Goal: Ask a question

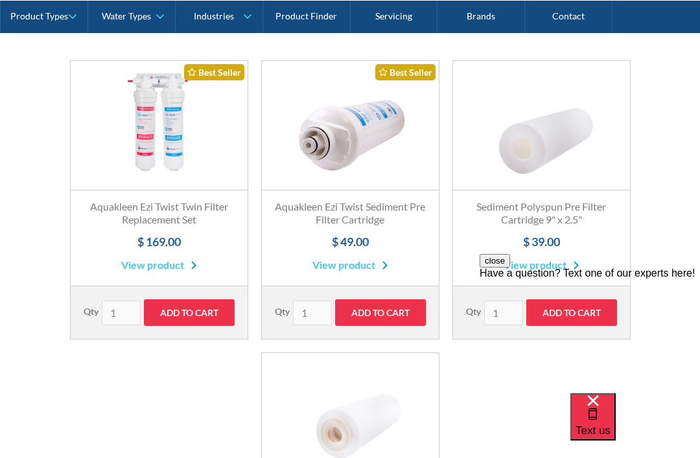
scroll to position [260, 0]
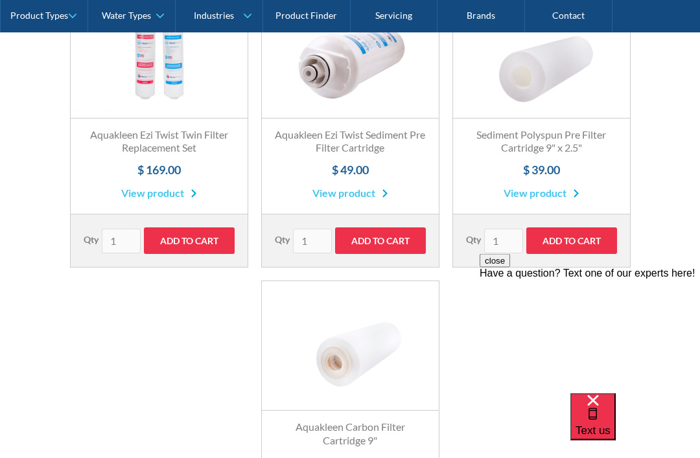
click at [610, 424] on span "Text us" at bounding box center [592, 430] width 35 height 12
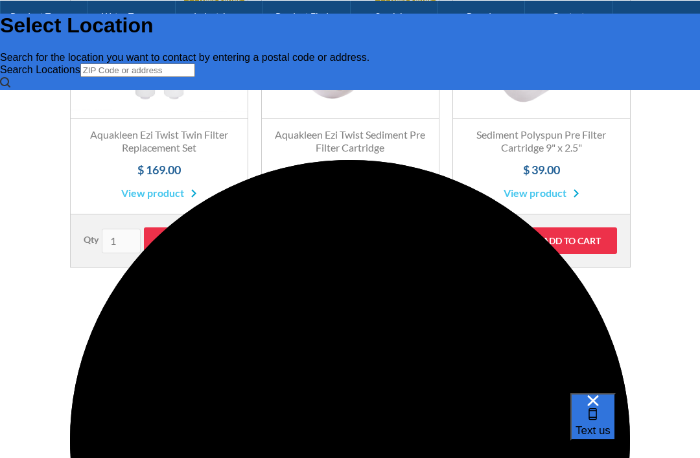
scroll to position [0, 0]
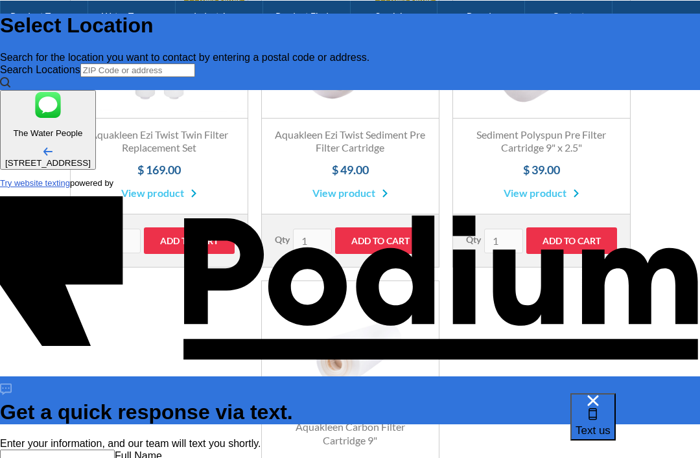
click at [115, 450] on input "text" at bounding box center [57, 457] width 115 height 14
type input "Chris"
type input "Christine Cuevas"
type Phone "9499330883"
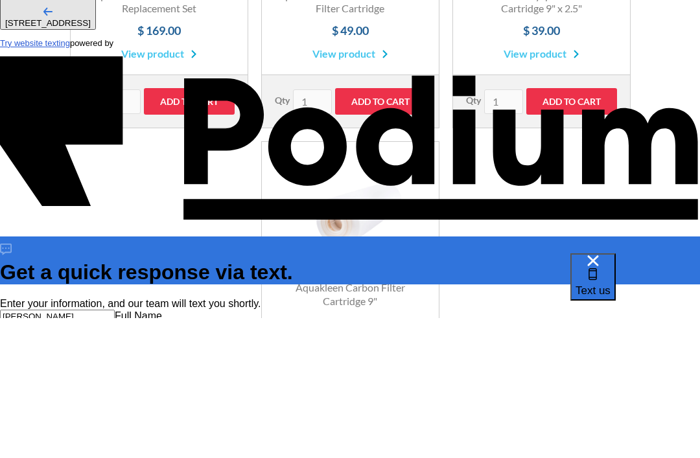
type textarea "I"
type textarea "x"
type textarea "I have"
type textarea "x"
type textarea "I have the"
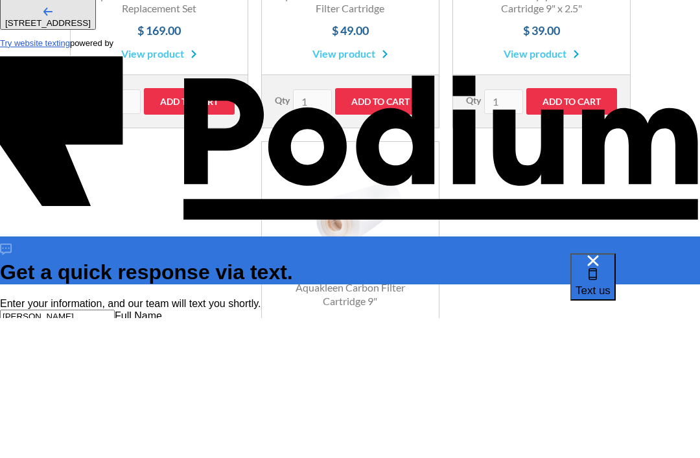
type textarea "x"
type textarea "I have the Aqua tap"
type textarea "x"
type textarea "I have the aqua tap"
type textarea "x"
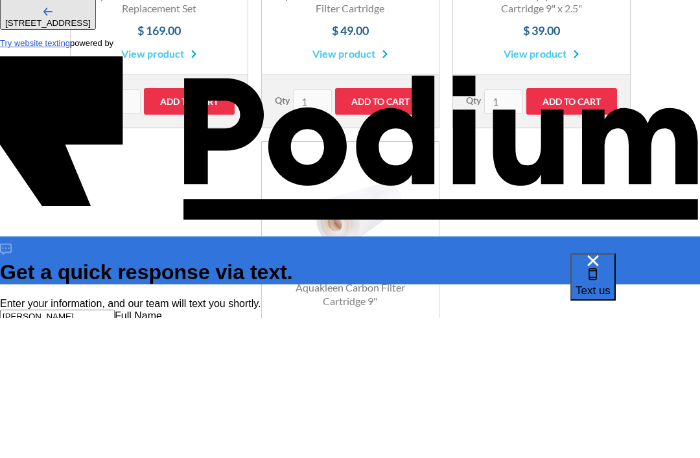
type textarea "I have the aqua tap SQ"
type textarea "x"
type textarea "I have the aqua tap SQC"
type textarea "x"
type textarea "I have the aqua tap SQC 5000"
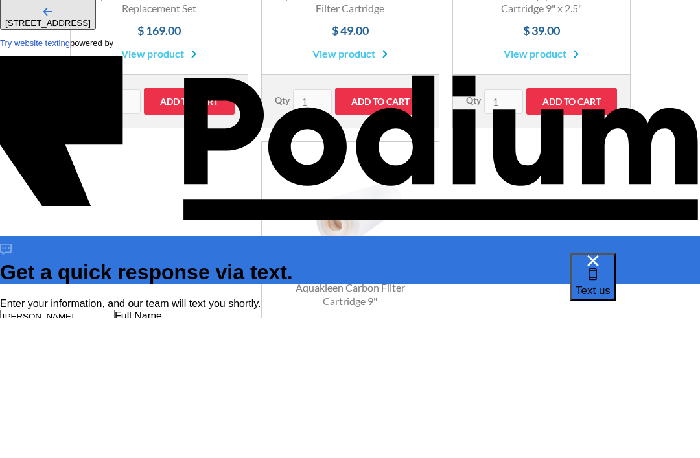
type textarea "x"
type textarea "I have the aqua tap SQC 5000 and I"
type textarea "x"
type textarea "I have the aqua tap SQC 5000 and I need to change the"
type textarea "x"
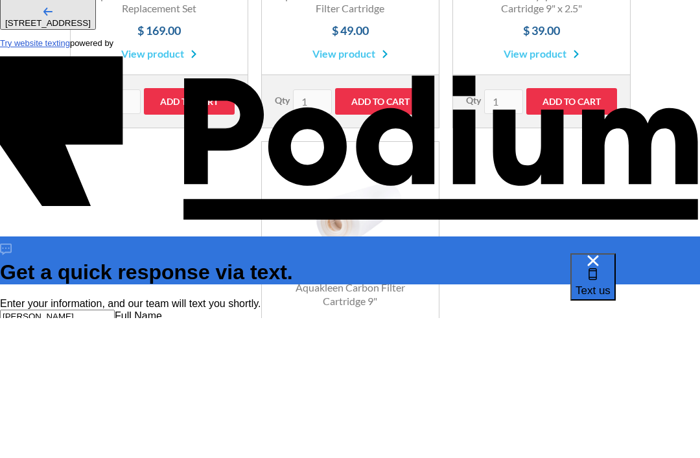
type textarea "I have the aqua tap SQC 5000 and I need to change the filter"
type textarea "x"
type textarea "I have the aqua tap SQC 5000 and I need to change the filter filters"
type textarea "x"
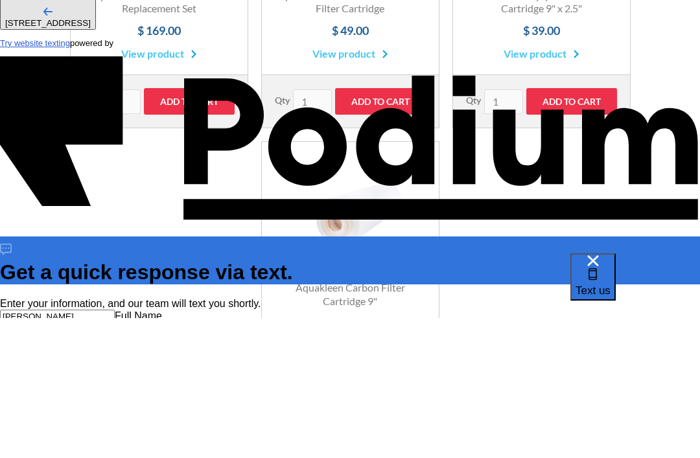
type textarea "I have the aqua tap SQC 5000 and I need to change the filters. It’s a five stage"
type textarea "x"
type textarea "I have the aqua tap SQC 5000 and I need to change the filters. It’s a five stag…"
type textarea "x"
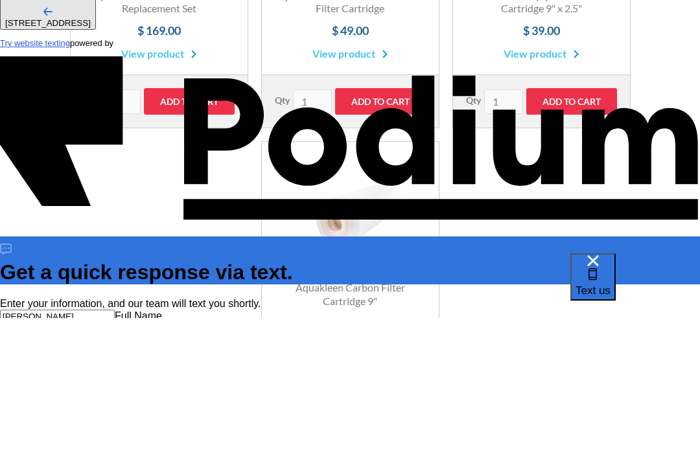
type textarea "I have the aqua tap SQC 5000 and I need to change the filters. It’s a five stag…"
type textarea "x"
type textarea "I have the aqua tap SQC 5000 and I need to change the filters. It’s a five stag…"
type textarea "x"
type textarea "I have the aqua tap SQC 5000 and I need to change the filters. It’s a five stag…"
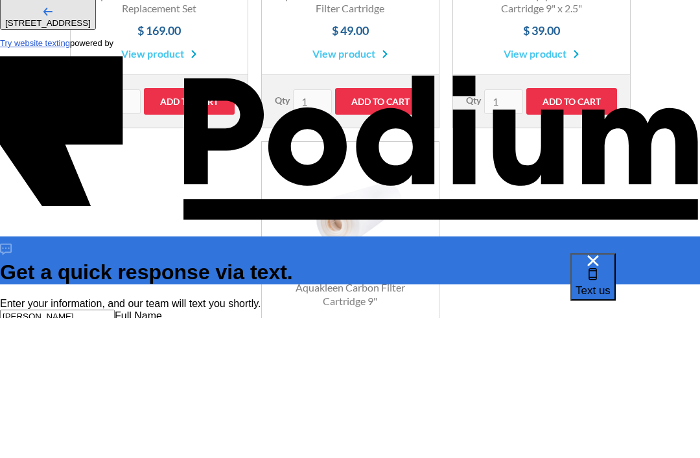
type textarea "x"
type textarea "I have the aqua tap SQC 5000 and I need to change the filters. It’s a five stag…"
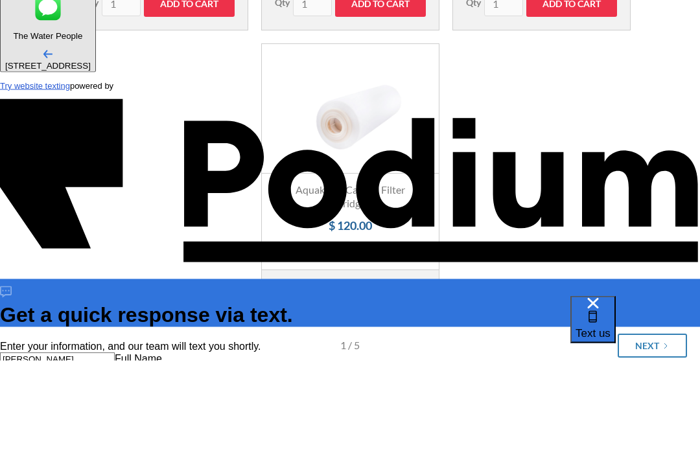
type Phone "9499330883"
type textarea "x"
click at [117, 408] on textarea "Message" at bounding box center [58, 428] width 117 height 41
type textarea "x"
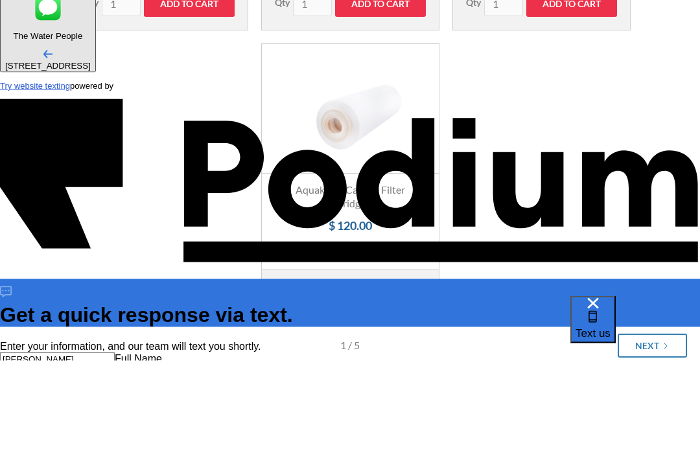
type textarea "I"
type textarea "x"
type textarea "I have"
type textarea "x"
type textarea "I have the"
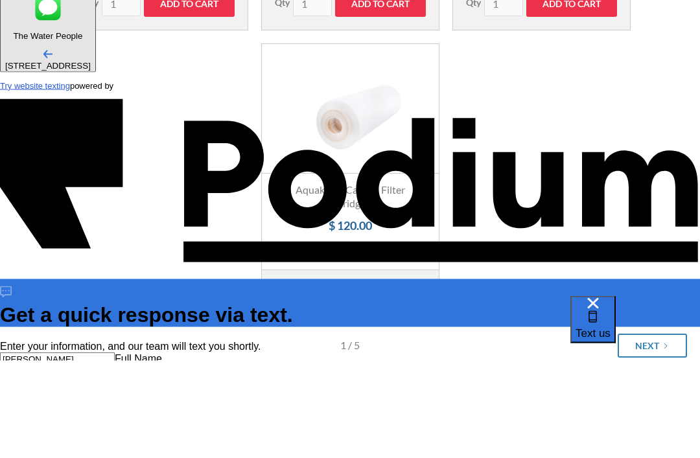
type textarea "x"
type textarea "I have the aqua"
type textarea "x"
type textarea "I have the Aquatech tech"
type textarea "x"
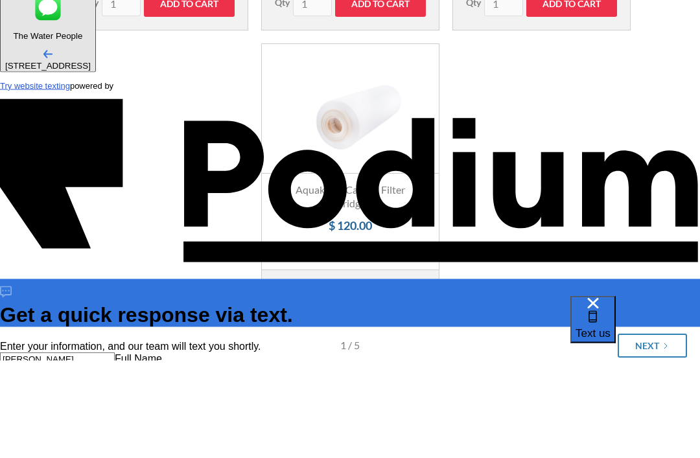
type textarea "I have the Aquatech S"
type textarea "x"
type textarea "I have the Aquatech SQ"
type textarea "x"
type textarea "I have the aqua tap SQC5"
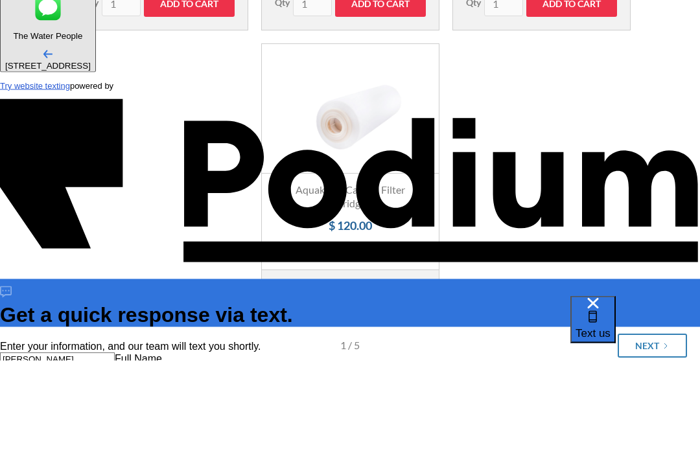
type textarea "x"
type textarea "I have the aqua tap SQC 5000"
type textarea "x"
type textarea "I have the aqua tap SQC 5000+"
type textarea "x"
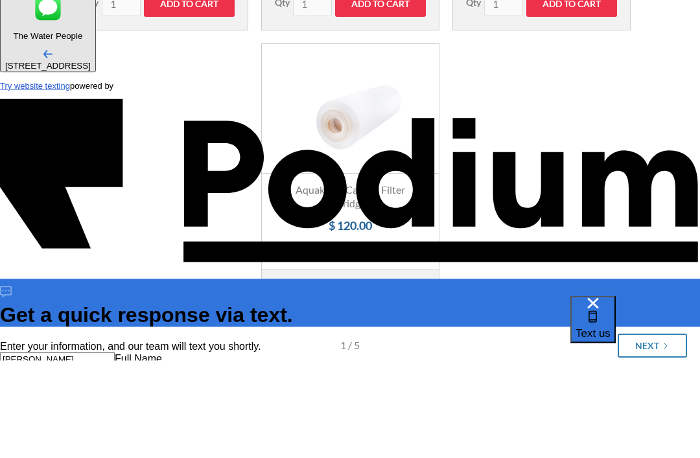
type textarea "I have the aqua tap SQC 5000+ the"
type textarea "x"
type textarea "I have the aqua tap SQC 5000+ the alkaline"
type textarea "I have the aqua tap SQC 5000+ the alkaline filter"
type textarea "x"
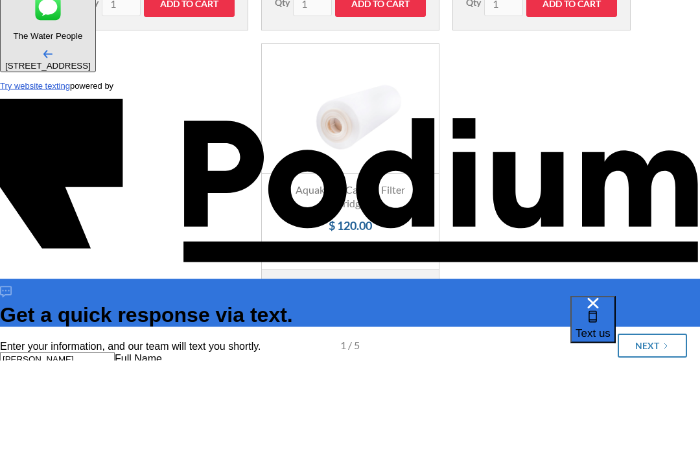
type textarea "x"
type textarea "I have the aqua tap SQC 5000+ the alkaline filter do you sell"
type textarea "x"
type textarea "I have the aqua tap SQC 5000+ the alkaline filter do you sell a replacement"
type textarea "I have the aqua tap SQC 5000+ the alkaline filter do you sell a replacement fil…"
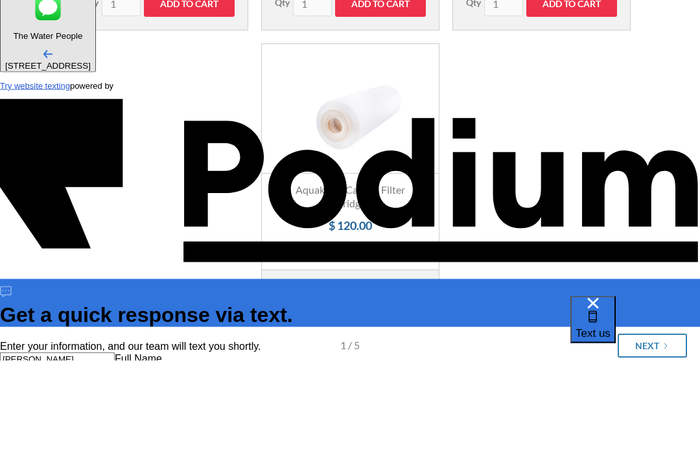
type textarea "x"
type textarea "I have the aqua tap SQC 5000+ the alkaline filter do you sell a replacement fil…"
type textarea "x"
type textarea "I have the aqua tap SQC 5000+ the alkaline filter do you sell a replacement fil…"
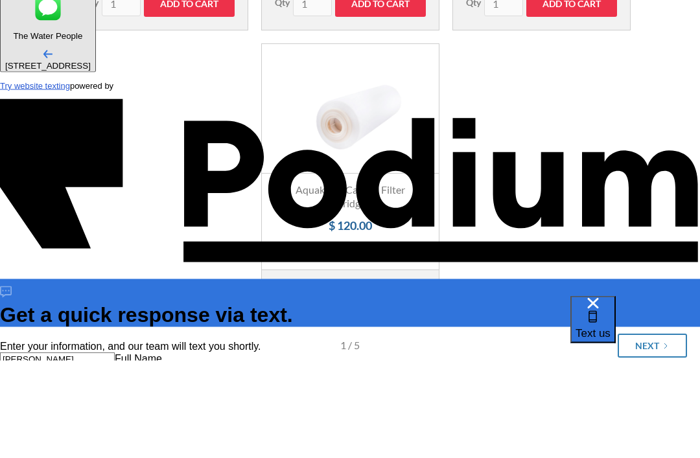
scroll to position [572, 0]
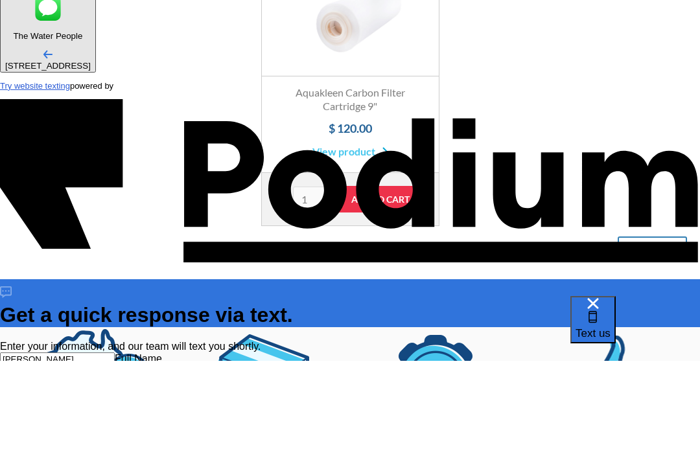
type Phone "9499330883"
type textarea "x"
click at [117, 408] on textarea "I have the aqua tap SQC 5000+ the alkaline filter do you sell a replacement fil…" at bounding box center [58, 442] width 117 height 69
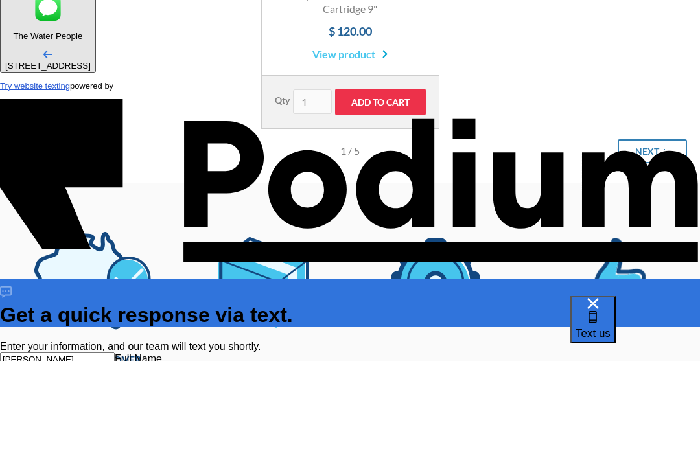
type Phone "9499330883"
type textarea "x"
click at [117, 408] on textarea "I have the aqua tap SQC 5000+ the alkaline filter do you sell a replacement fil…" at bounding box center [58, 442] width 117 height 69
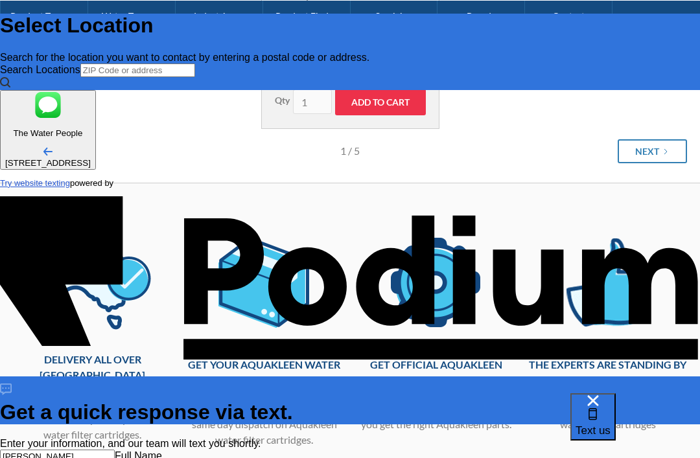
type textarea "x"
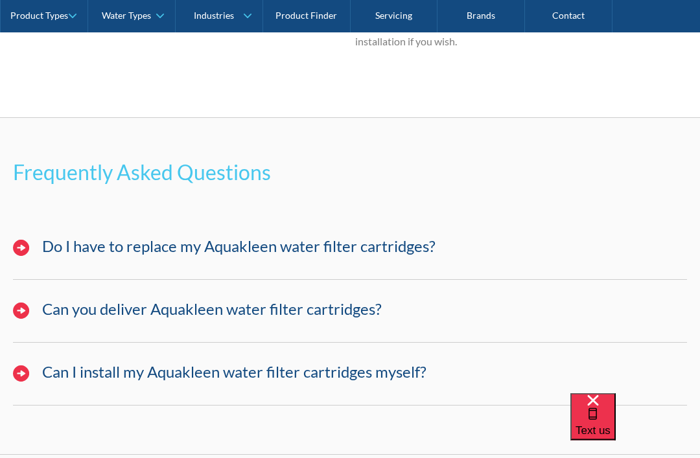
scroll to position [1519, 0]
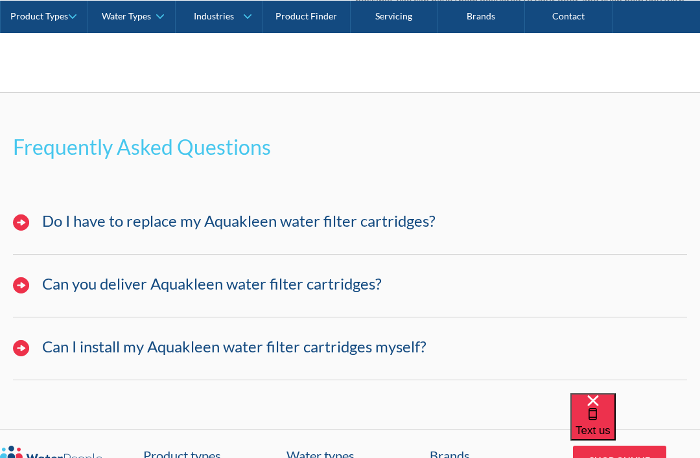
click at [218, 275] on h3 "Can you deliver Aquakleen water filter cartridges?" at bounding box center [212, 284] width 340 height 19
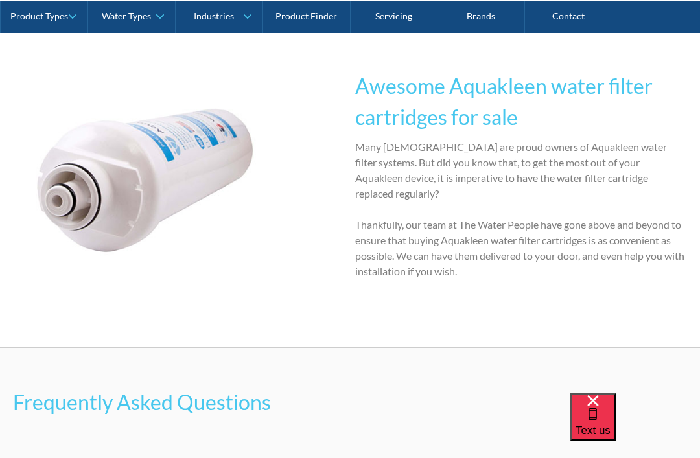
scroll to position [1258, 0]
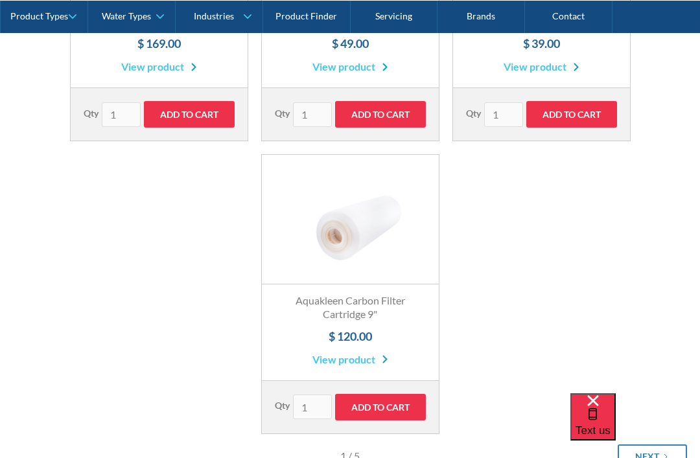
scroll to position [513, 0]
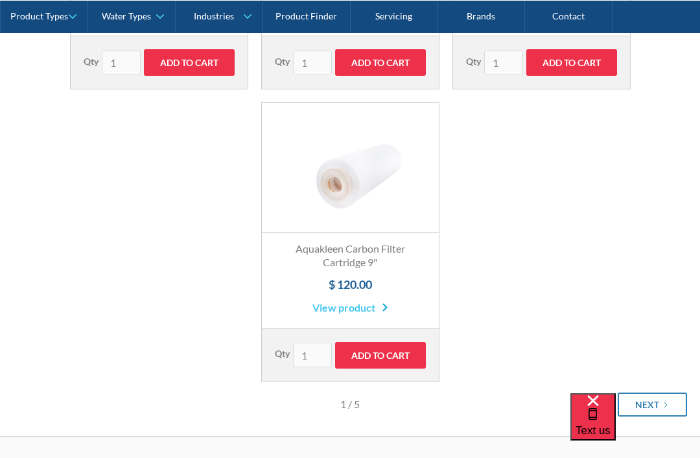
click at [669, 397] on link "Next" at bounding box center [652, 405] width 69 height 24
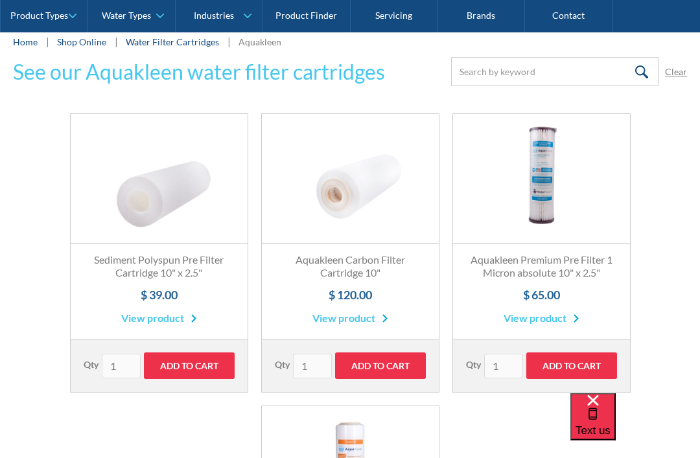
scroll to position [195, 0]
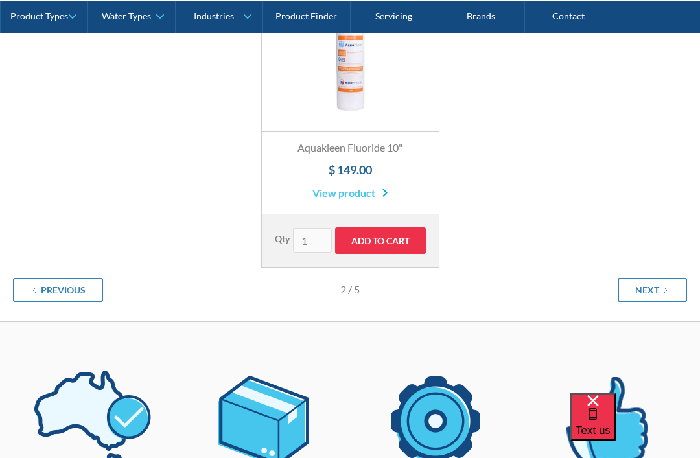
click at [654, 292] on div "Next" at bounding box center [647, 290] width 24 height 14
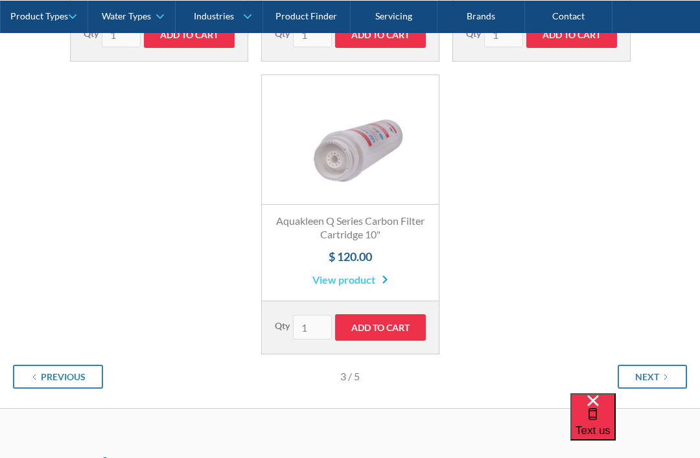
scroll to position [548, 0]
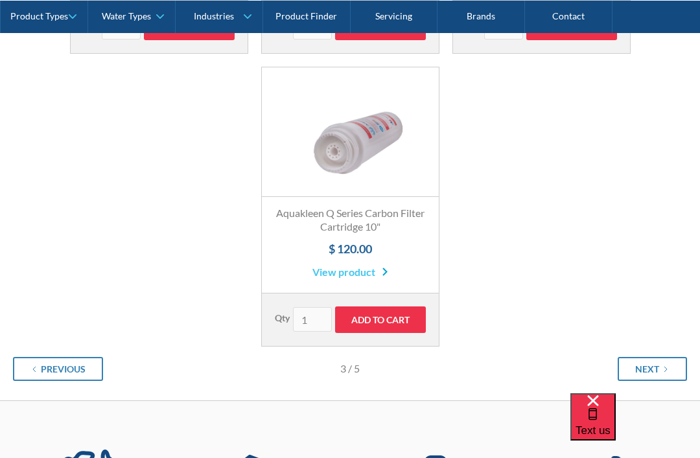
click at [657, 357] on link "Next" at bounding box center [652, 369] width 69 height 24
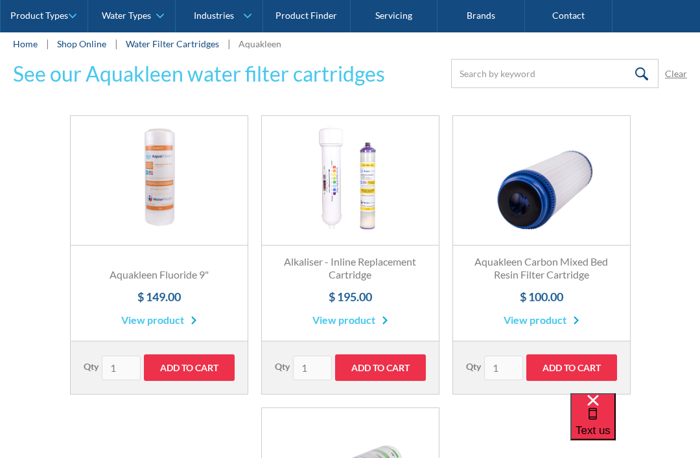
scroll to position [207, 0]
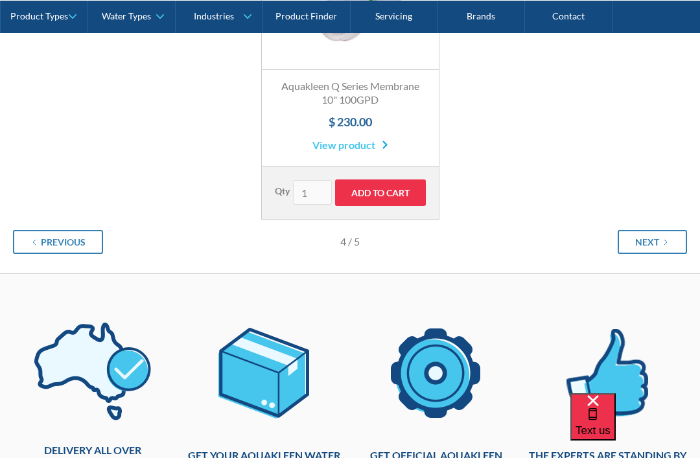
click at [669, 249] on link "Next" at bounding box center [652, 242] width 69 height 24
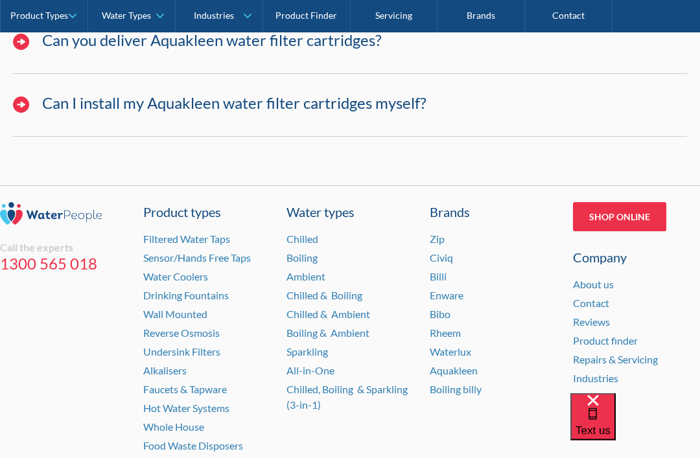
scroll to position [1509, 0]
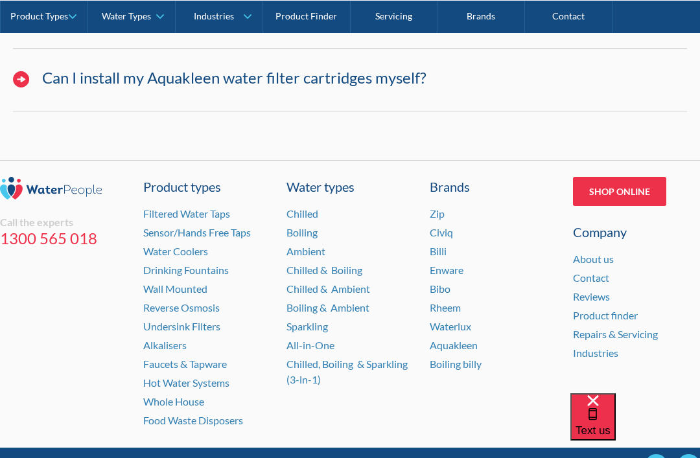
click at [596, 272] on link "Contact" at bounding box center [591, 278] width 36 height 12
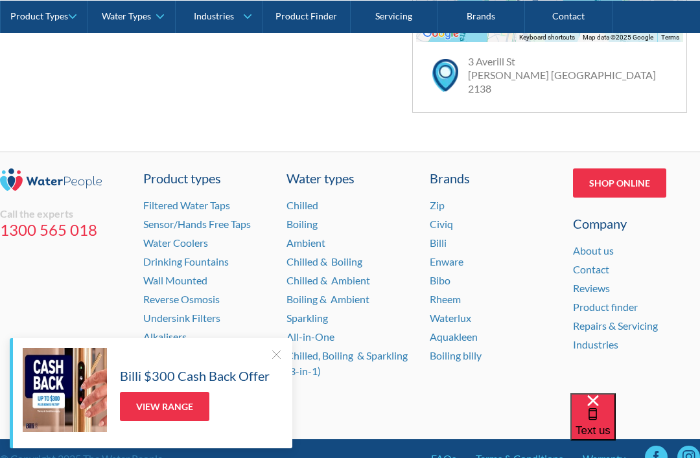
scroll to position [956, 0]
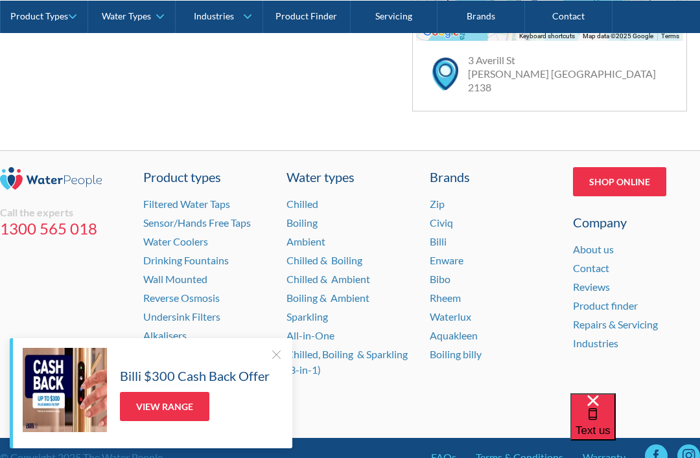
click at [459, 329] on link "Aquakleen" at bounding box center [454, 335] width 48 height 12
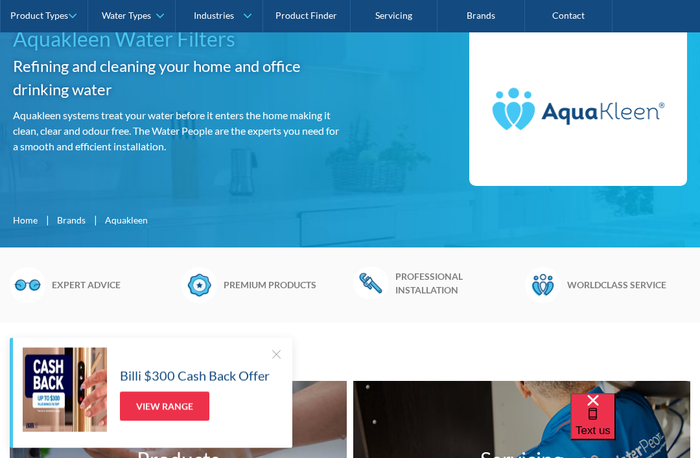
scroll to position [233, 0]
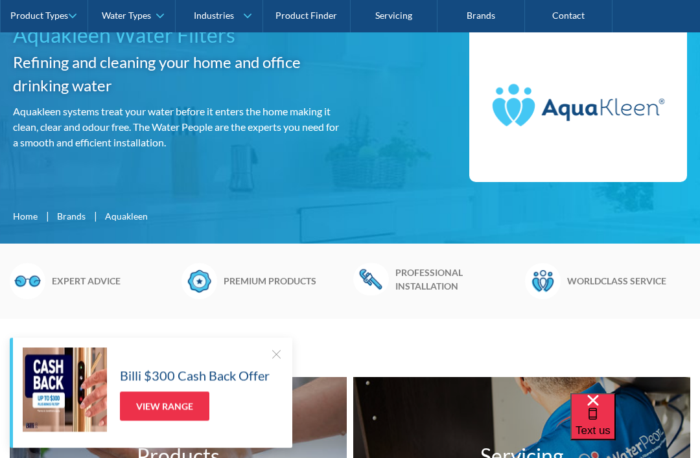
click at [277, 361] on div at bounding box center [276, 354] width 13 height 13
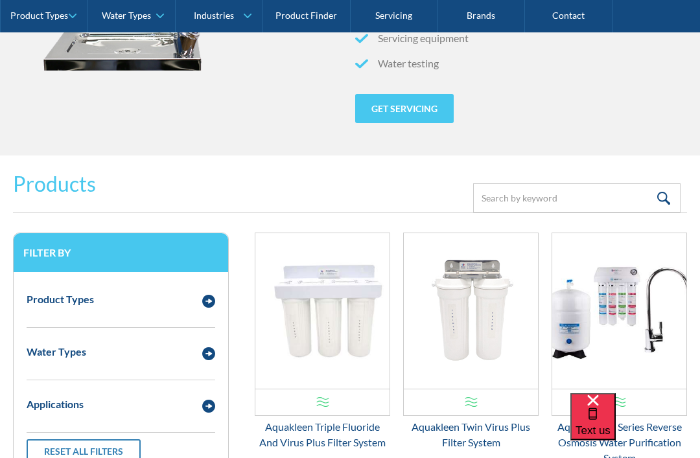
scroll to position [1535, 0]
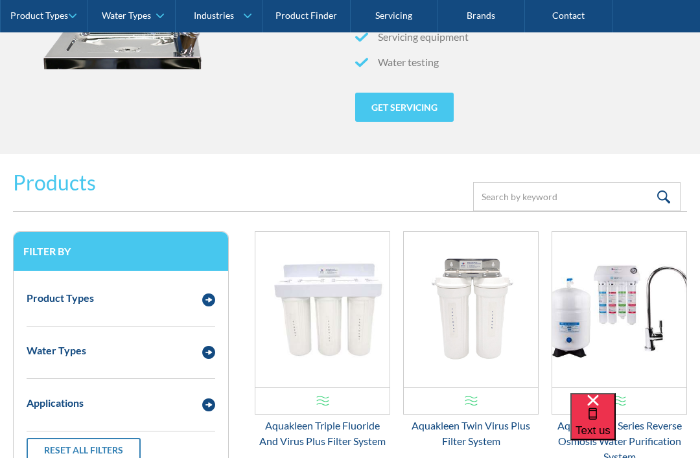
click at [207, 301] on img "Email Form 3" at bounding box center [208, 300] width 13 height 13
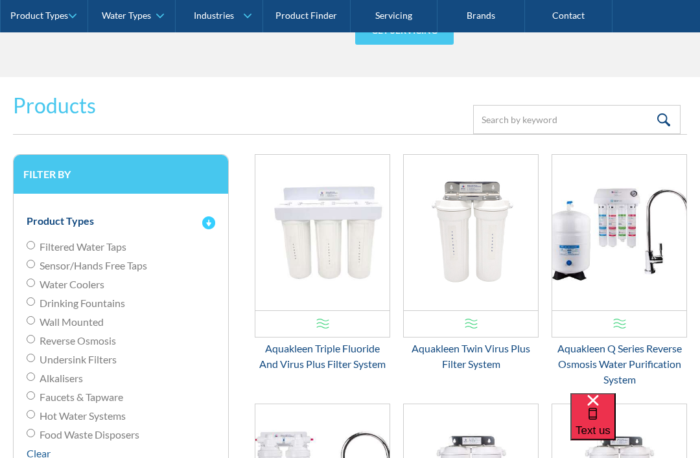
scroll to position [1615, 0]
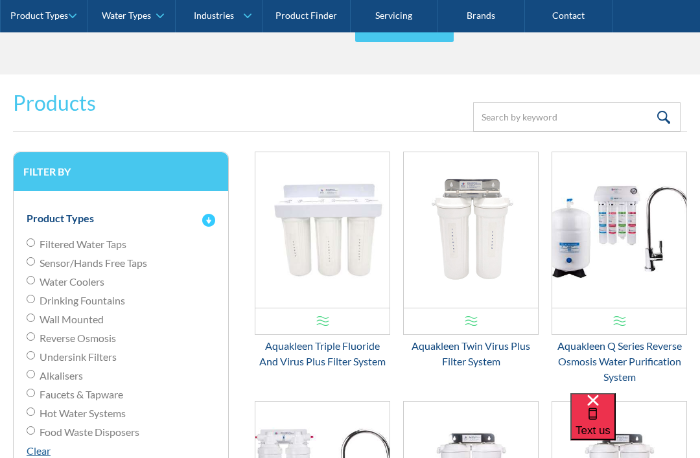
click at [29, 333] on input "Reverse Osmosis" at bounding box center [31, 337] width 8 height 8
radio input "true"
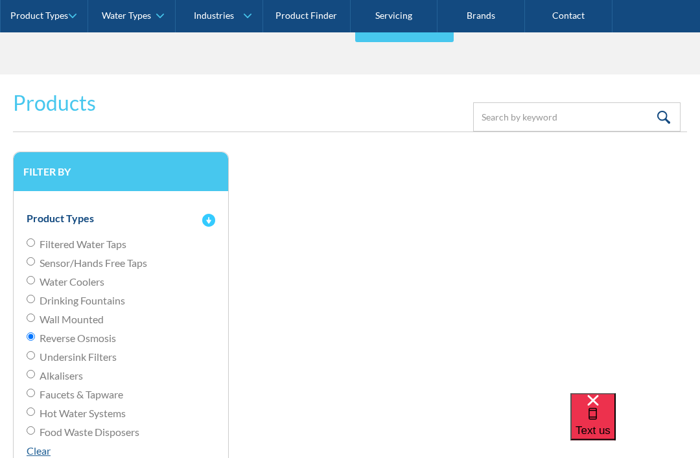
scroll to position [1615, 0]
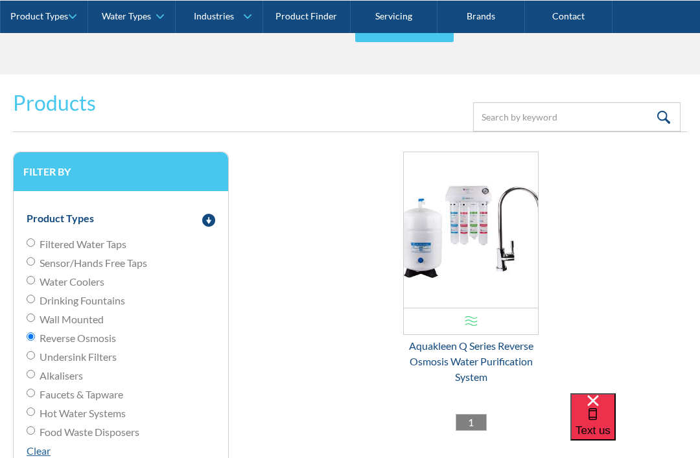
click at [474, 235] on img "Email Form 3" at bounding box center [471, 230] width 134 height 156
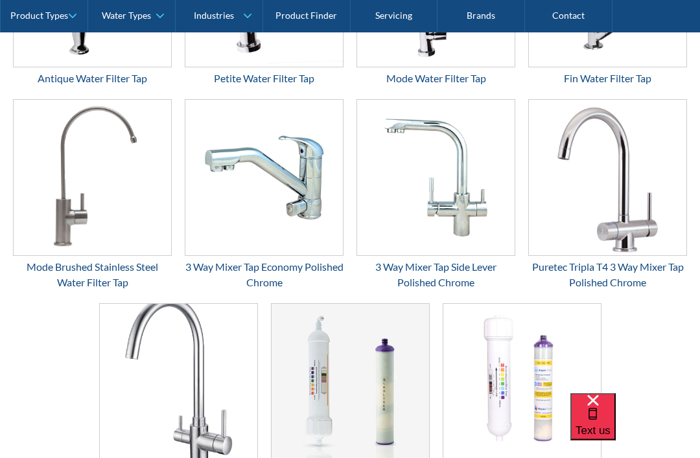
scroll to position [2471, 0]
